Goal: Task Accomplishment & Management: Complete application form

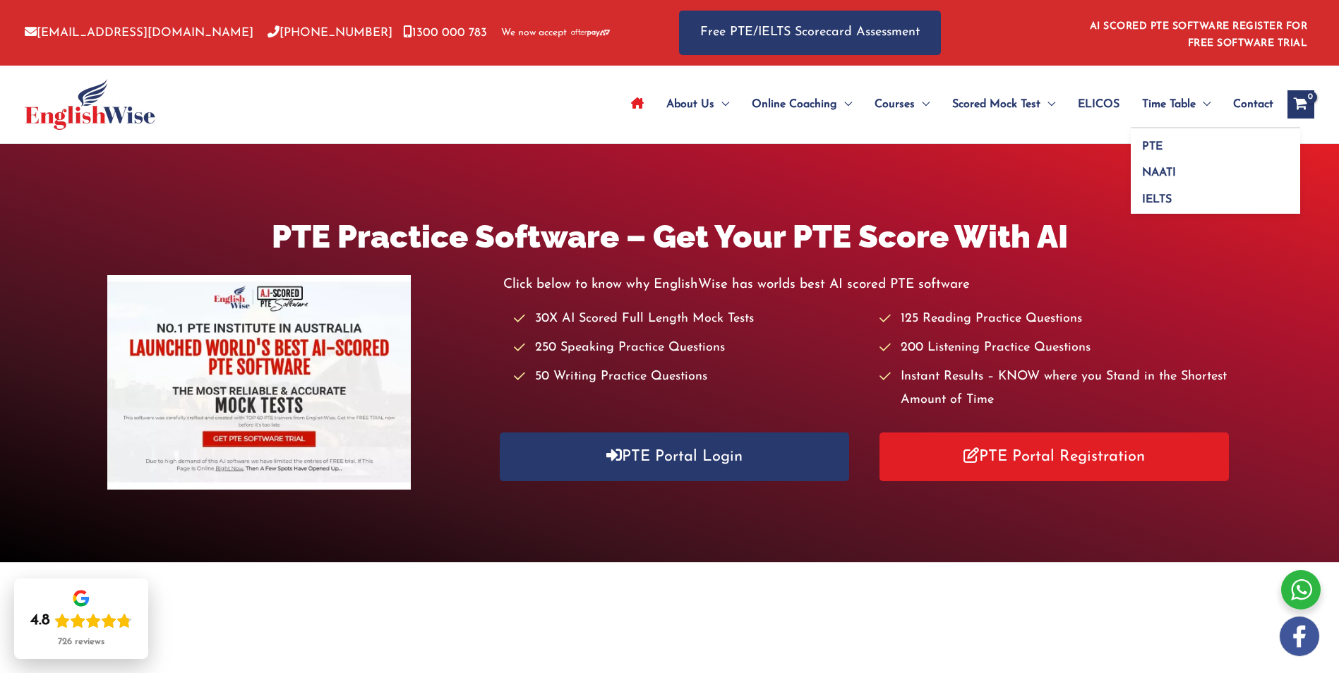
click at [1154, 105] on span "Time Table" at bounding box center [1169, 104] width 54 height 49
click at [1153, 144] on span "PTE" at bounding box center [1152, 146] width 20 height 11
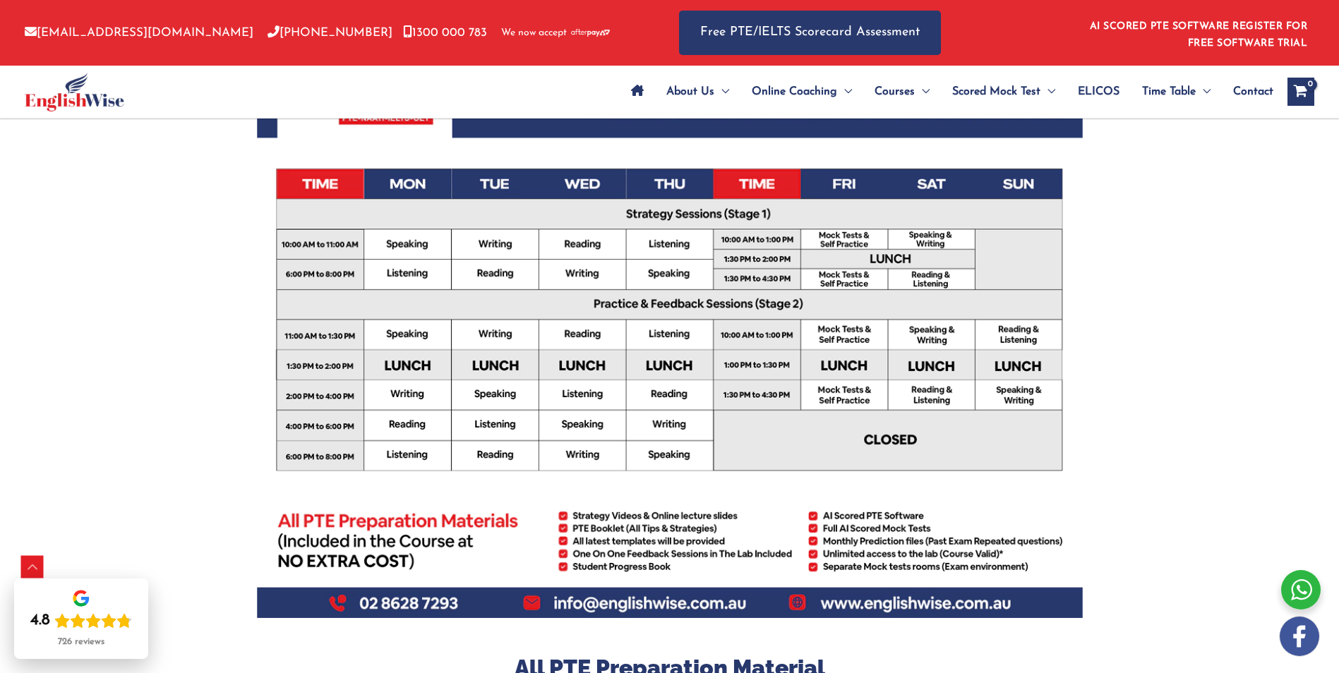
scroll to position [424, 0]
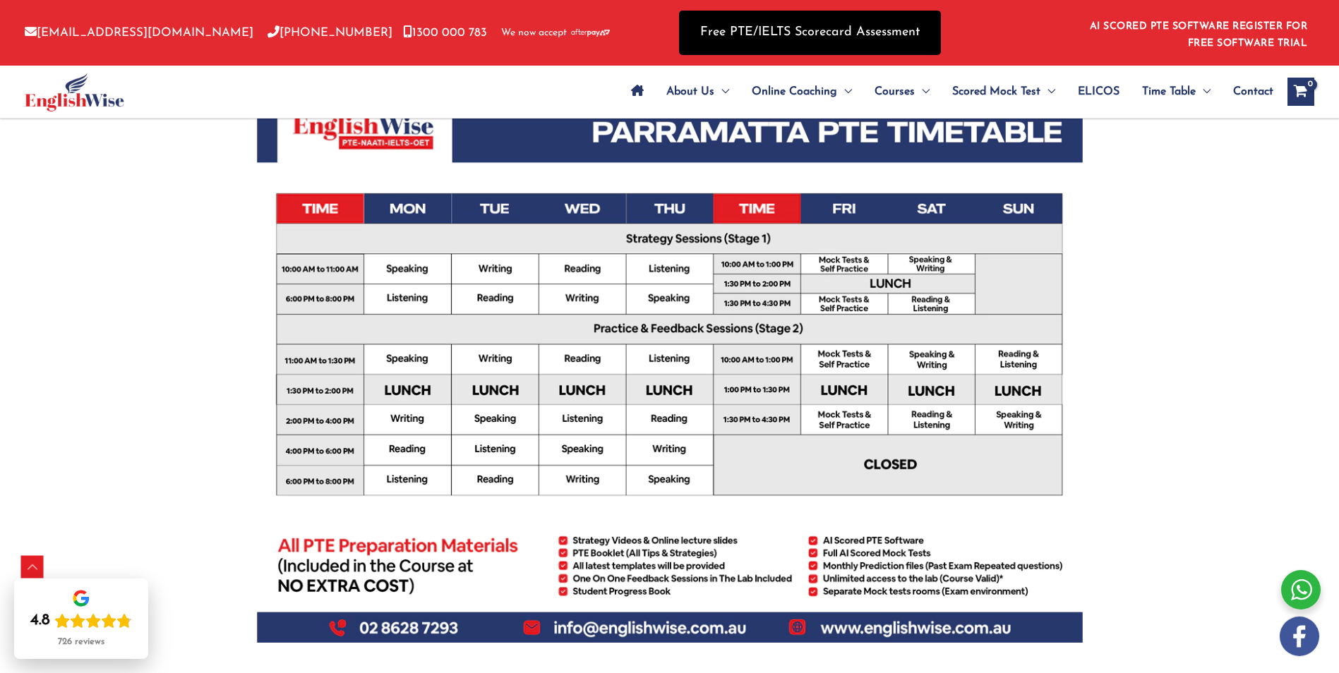
click at [780, 29] on link "Free PTE/IELTS Scorecard Assessment" at bounding box center [810, 33] width 262 height 44
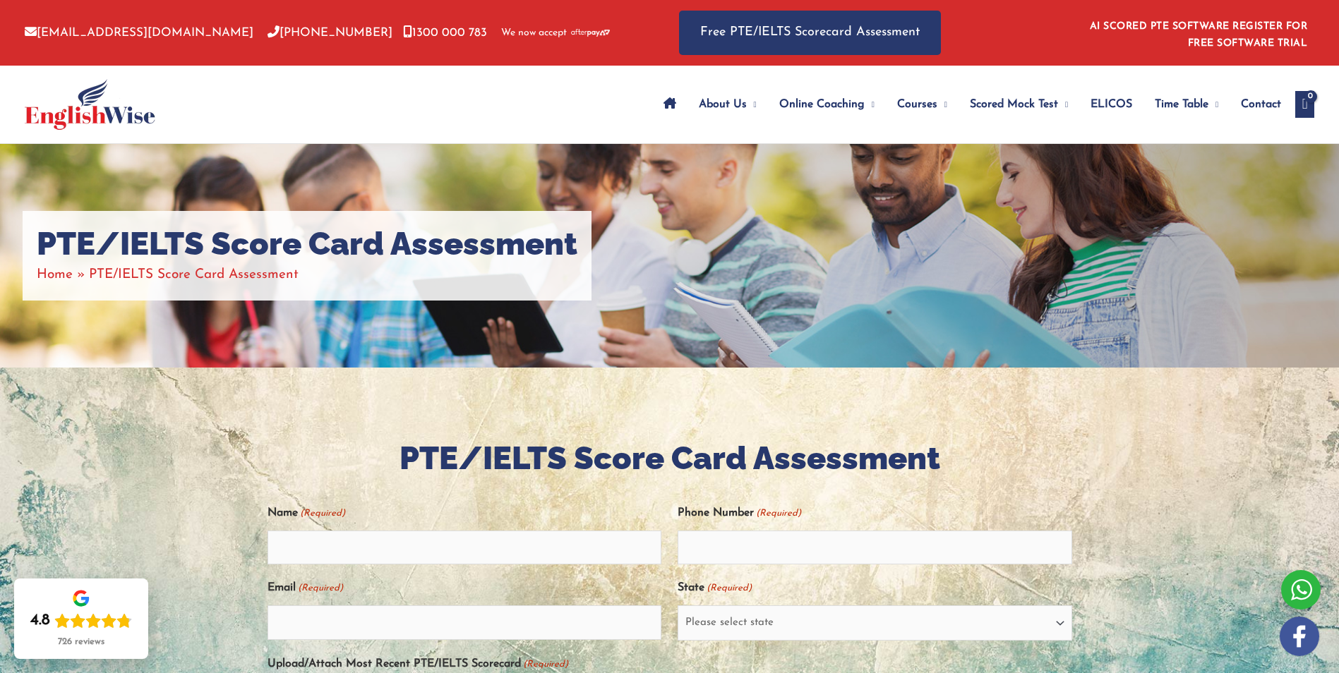
scroll to position [71, 0]
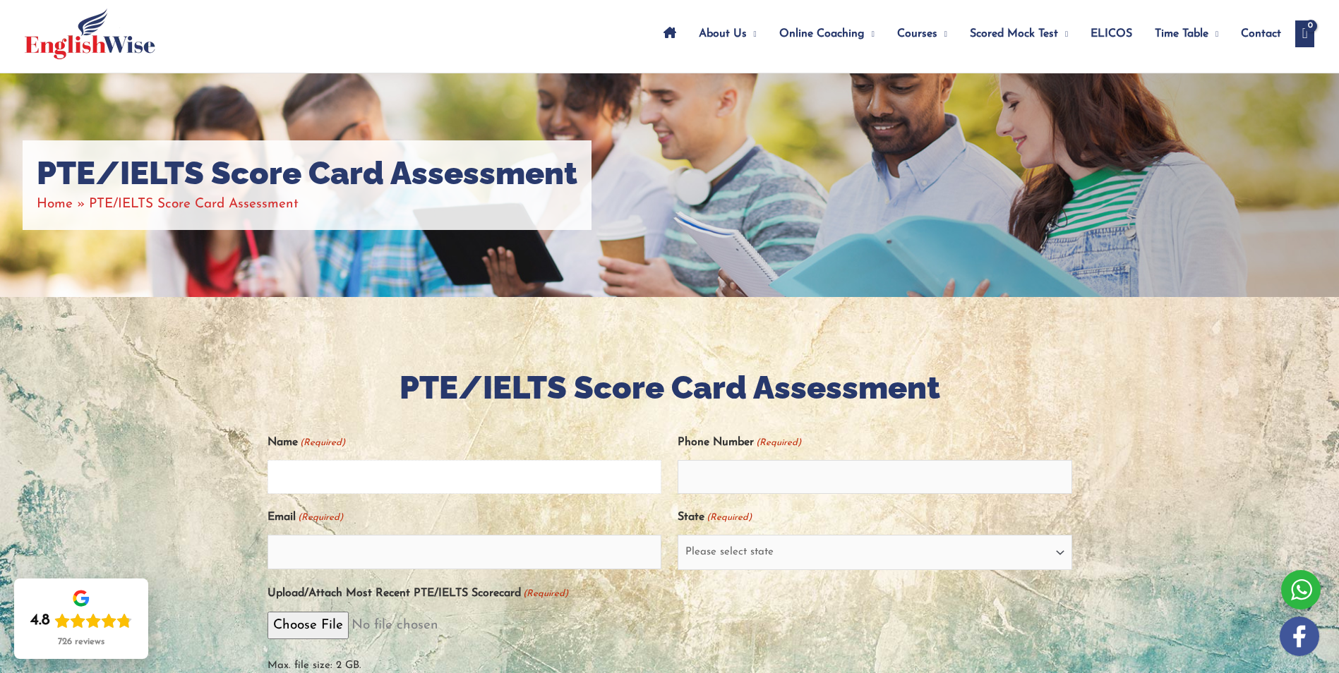
click at [349, 472] on input "Name (Required)" at bounding box center [465, 477] width 395 height 34
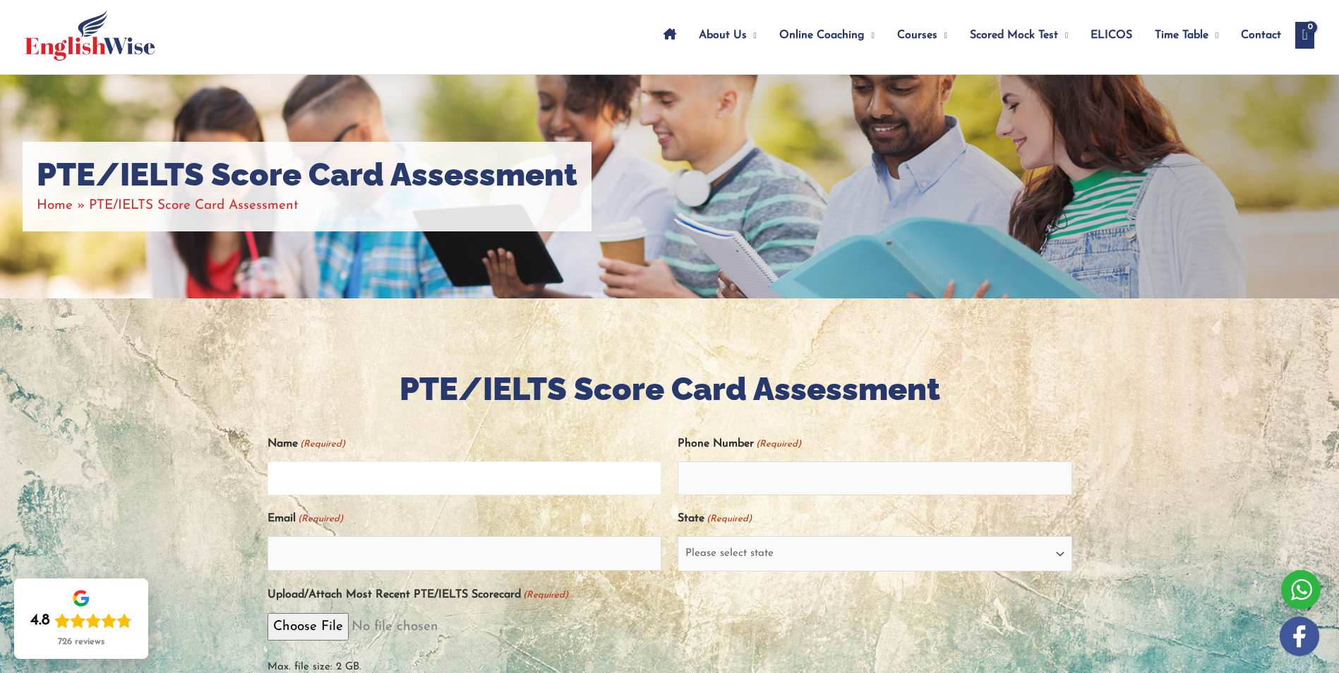
scroll to position [0, 0]
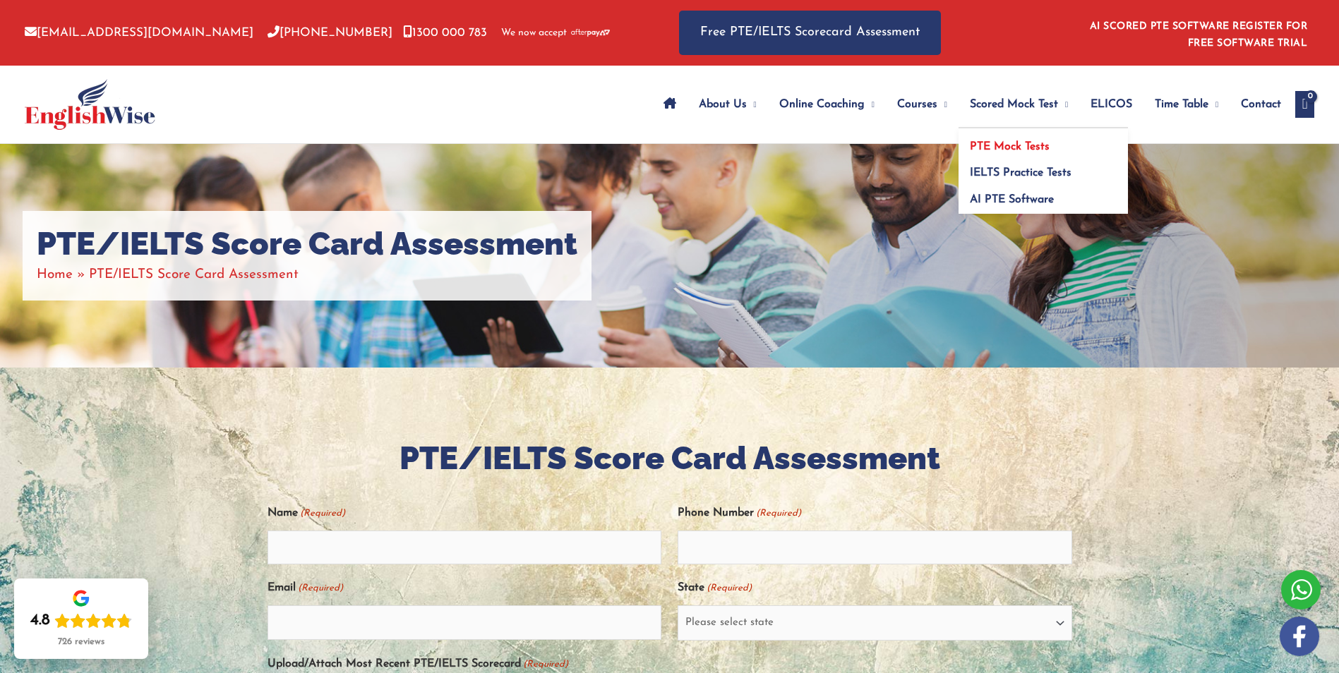
click at [1017, 145] on span "PTE Mock Tests" at bounding box center [1010, 146] width 80 height 11
